Goal: Information Seeking & Learning: Understand process/instructions

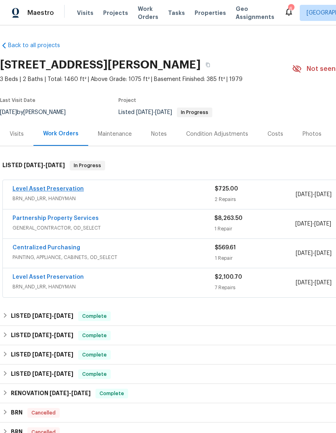
click at [44, 189] on link "Level Asset Preservation" at bounding box center [47, 189] width 71 height 6
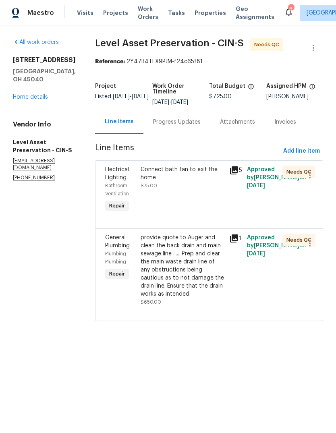
click at [197, 182] on div "Connect bath fan to exit the home" at bounding box center [183, 174] width 84 height 16
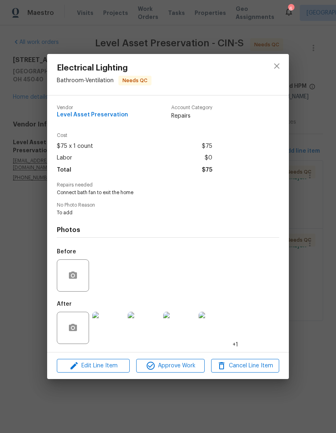
click at [183, 288] on img at bounding box center [179, 328] width 32 height 32
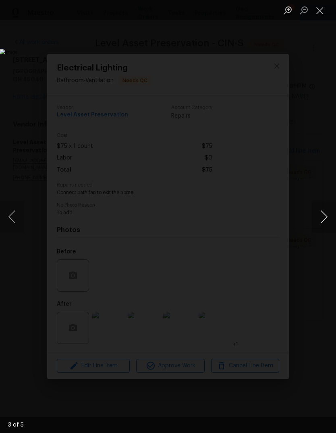
click at [324, 219] on button "Next image" at bounding box center [324, 217] width 24 height 32
click at [317, 221] on button "Next image" at bounding box center [324, 217] width 24 height 32
click at [313, 218] on button "Next image" at bounding box center [324, 217] width 24 height 32
click at [315, 220] on button "Next image" at bounding box center [324, 217] width 24 height 32
click at [322, 15] on button "Close lightbox" at bounding box center [320, 10] width 16 height 14
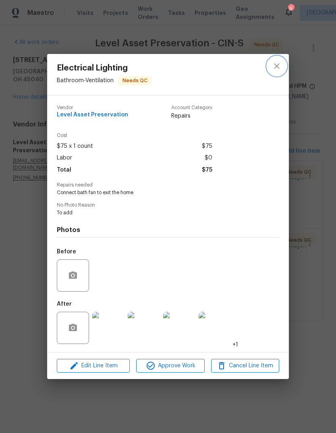
click at [279, 72] on button "close" at bounding box center [276, 65] width 19 height 19
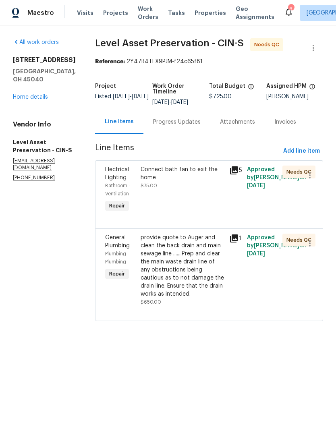
click at [224, 282] on div "provide quote to Auger and clean the back drain and main sewage line .......Pre…" at bounding box center [183, 266] width 84 height 64
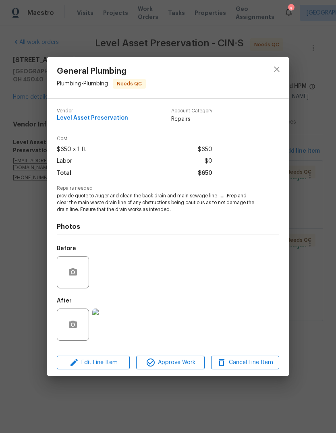
click at [113, 288] on img at bounding box center [108, 325] width 32 height 32
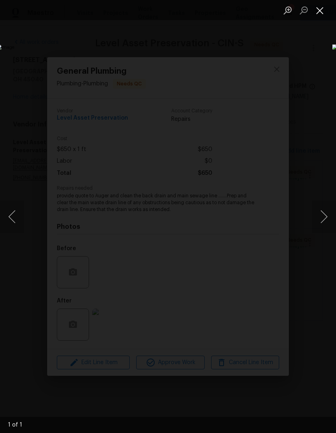
click at [321, 9] on button "Close lightbox" at bounding box center [320, 10] width 16 height 14
